Goal: Find specific page/section: Find specific page/section

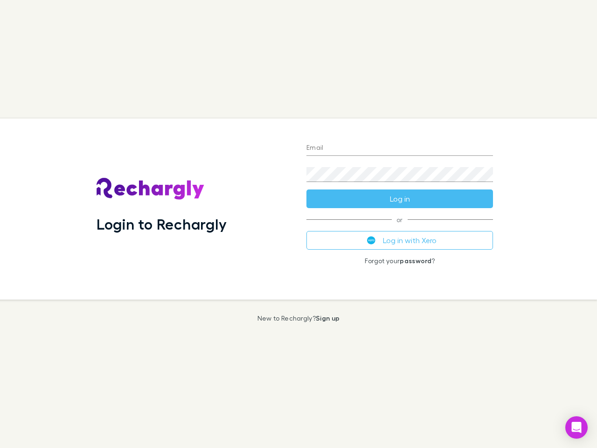
click at [299, 224] on div "Login to Rechargly" at bounding box center [194, 209] width 210 height 181
click at [400, 148] on input "Email" at bounding box center [400, 148] width 187 height 15
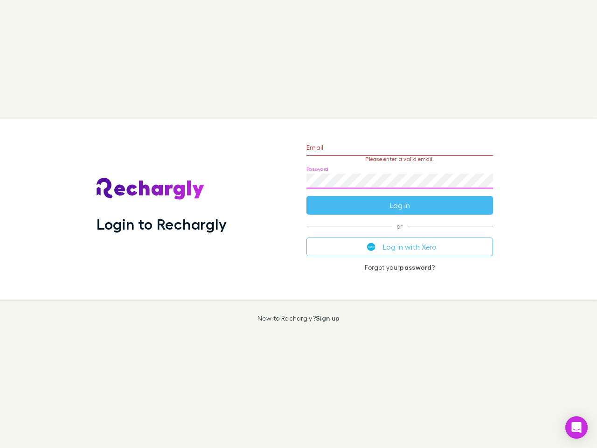
click at [400, 199] on form "Email Please enter a valid email. Password Log in" at bounding box center [400, 173] width 187 height 81
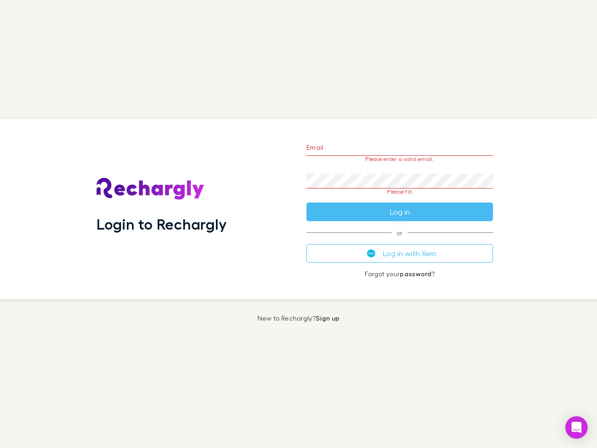
click at [400, 240] on div "Email Please enter a valid email. Password Please fill Log in or Log in with Xe…" at bounding box center [400, 209] width 202 height 181
click at [577, 427] on icon "Open Intercom Messenger" at bounding box center [577, 427] width 10 height 11
